Goal: Transaction & Acquisition: Download file/media

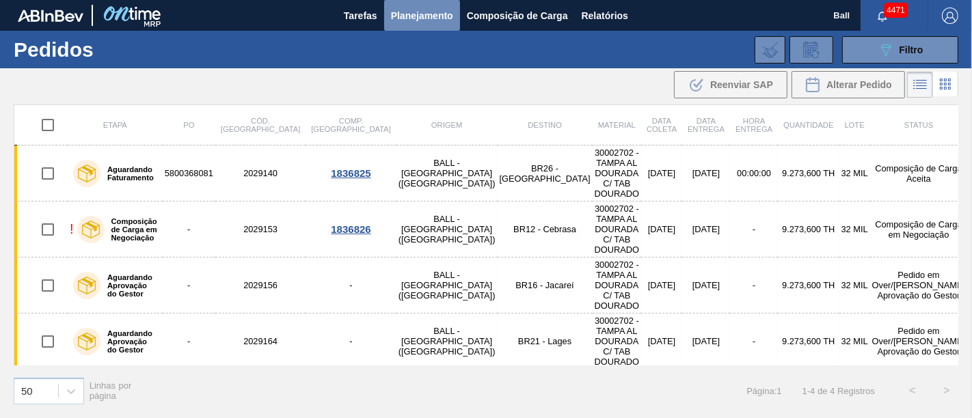
click at [421, 15] on span "Planejamento" at bounding box center [422, 16] width 62 height 16
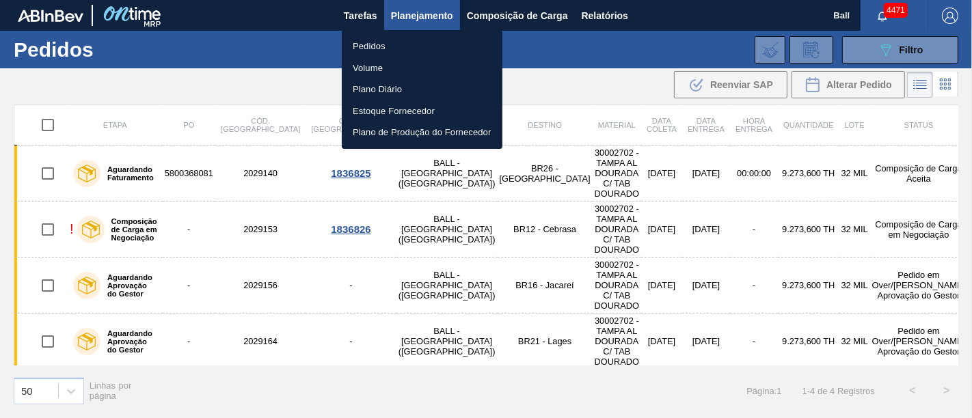
click at [619, 19] on div at bounding box center [486, 209] width 972 height 418
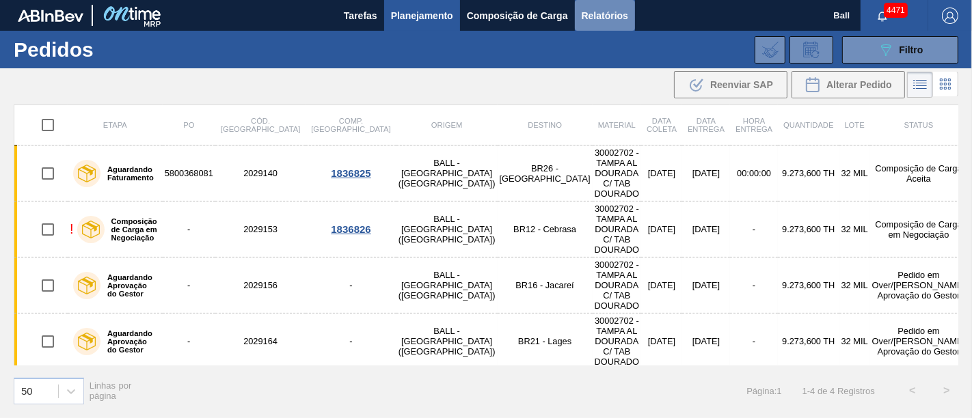
click at [616, 14] on span "Relatórios" at bounding box center [605, 16] width 46 height 16
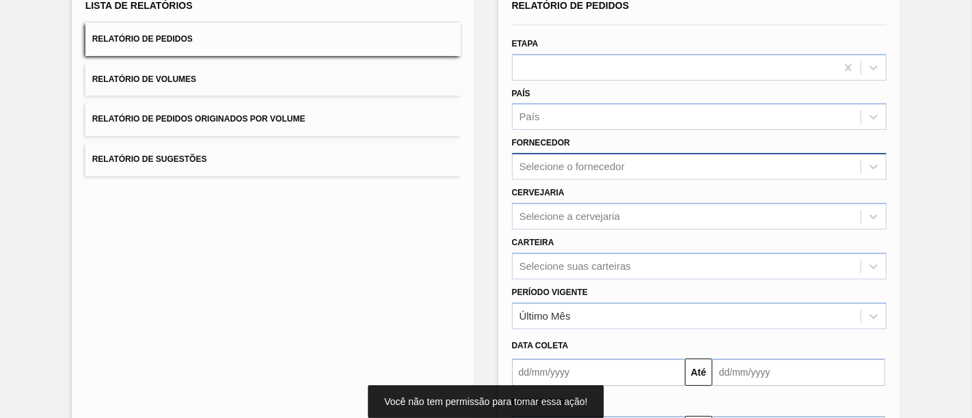
scroll to position [152, 0]
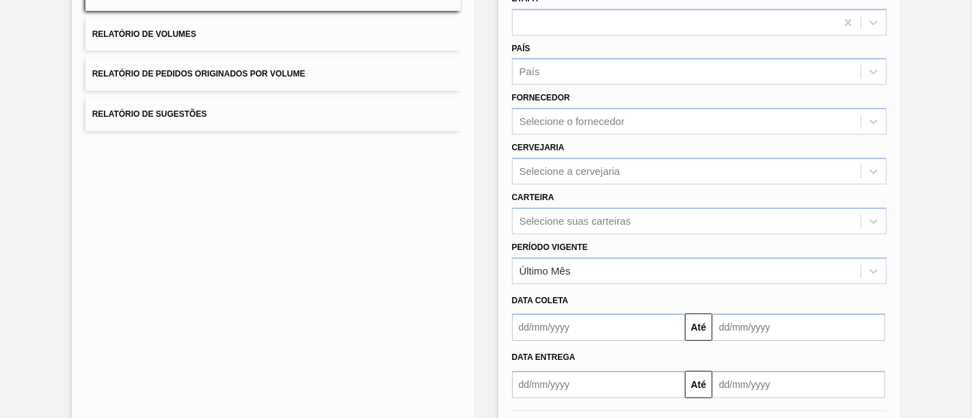
click at [193, 34] on span "Relatório de Volumes" at bounding box center [144, 34] width 104 height 10
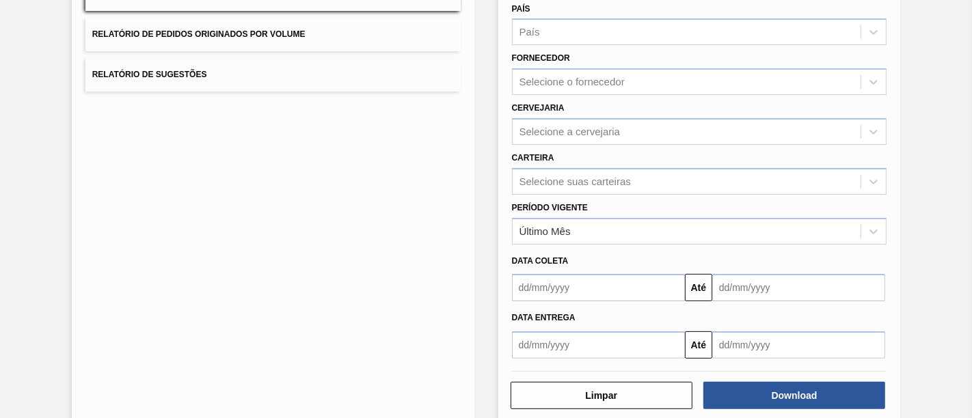
scroll to position [211, 0]
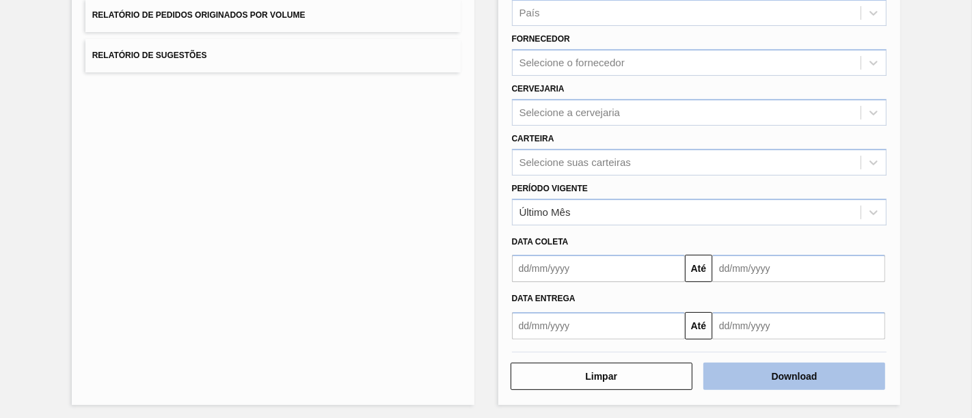
click at [804, 372] on button "Download" at bounding box center [794, 376] width 182 height 27
